Goal: Task Accomplishment & Management: Complete application form

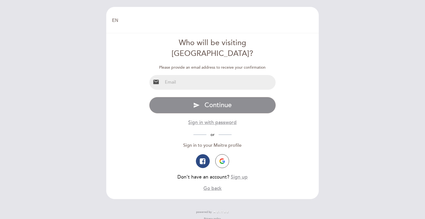
click at [235, 77] on input "email" at bounding box center [219, 82] width 113 height 15
type input "[EMAIL_ADDRESS][DOMAIN_NAME]"
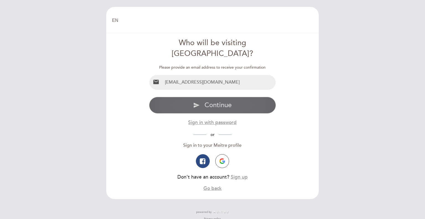
click at [253, 97] on button "send Continue" at bounding box center [212, 105] width 127 height 17
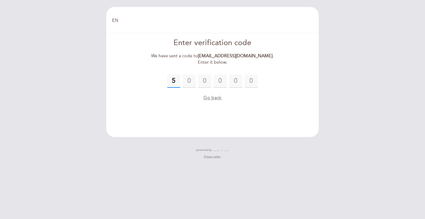
type input "5"
type input "4"
type input "6"
type input "1"
type input "7"
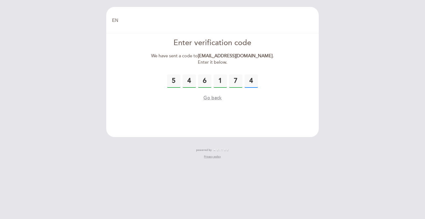
type input "4"
